Goal: Find specific page/section: Find specific page/section

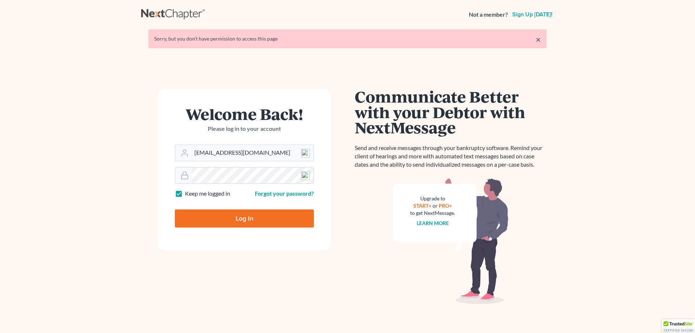
click at [204, 216] on input "Log In" at bounding box center [244, 218] width 139 height 18
type input "Thinking..."
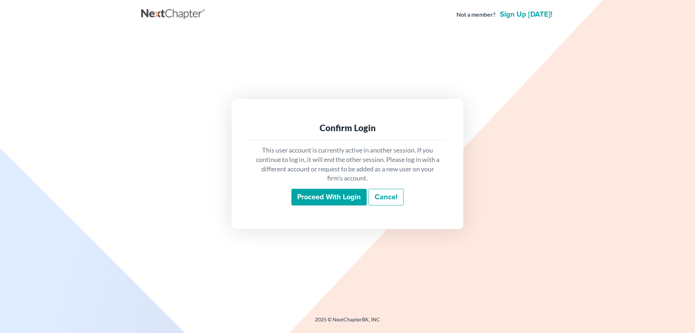
click at [297, 198] on input "Proceed with login" at bounding box center [328, 197] width 75 height 17
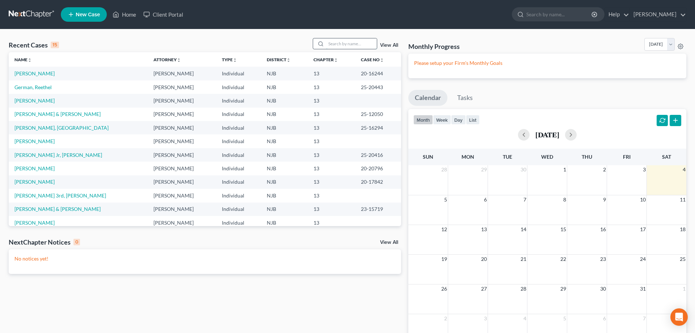
click at [337, 47] on input "search" at bounding box center [351, 43] width 51 height 10
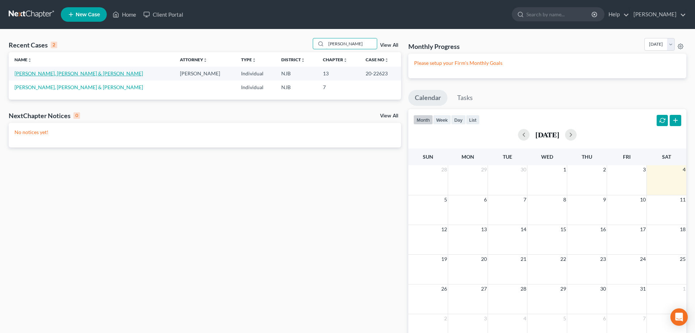
type input "[PERSON_NAME]"
click at [58, 73] on link "[PERSON_NAME], [PERSON_NAME] & [PERSON_NAME]" at bounding box center [78, 73] width 128 height 6
